Goal: Information Seeking & Learning: Learn about a topic

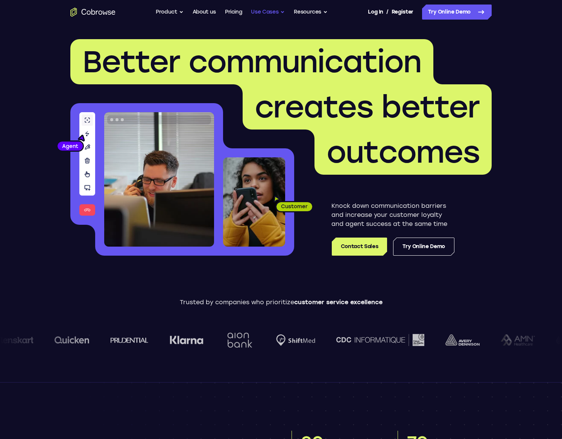
click at [256, 12] on button "Use Cases" at bounding box center [268, 12] width 34 height 15
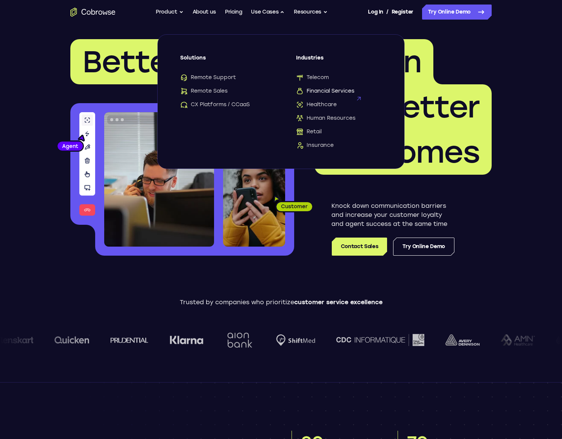
click at [317, 88] on span "Financial Services" at bounding box center [325, 91] width 58 height 8
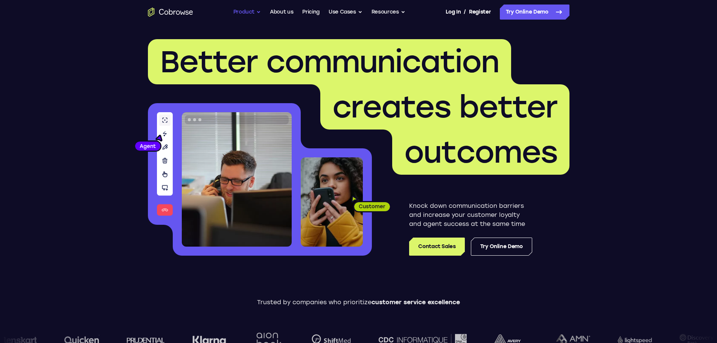
click at [246, 12] on button "Product" at bounding box center [247, 12] width 28 height 15
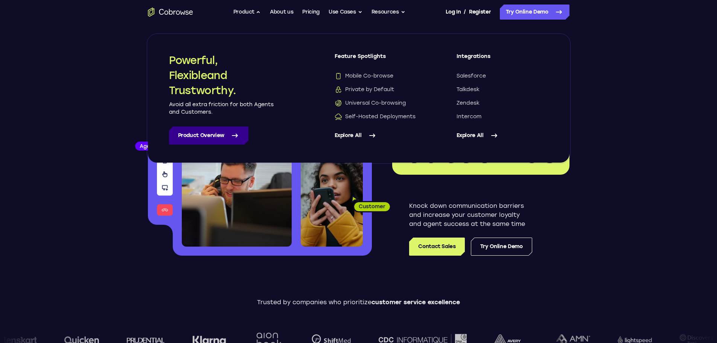
click at [201, 133] on link "Product Overview" at bounding box center [208, 135] width 79 height 18
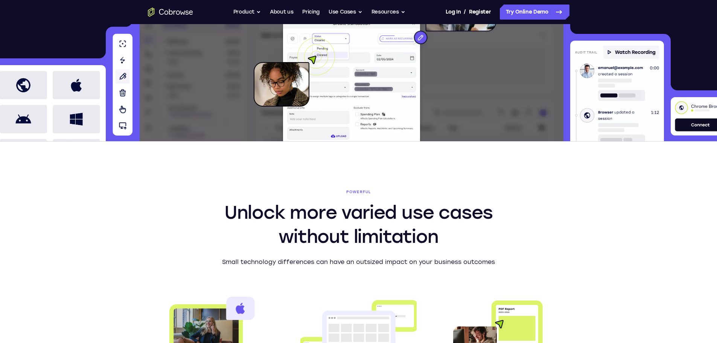
scroll to position [263, 0]
